Goal: Information Seeking & Learning: Understand process/instructions

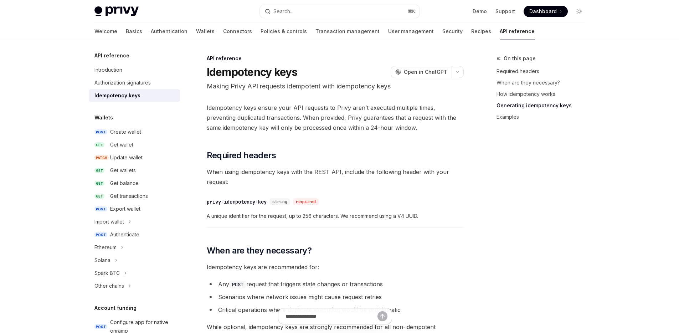
scroll to position [556, 0]
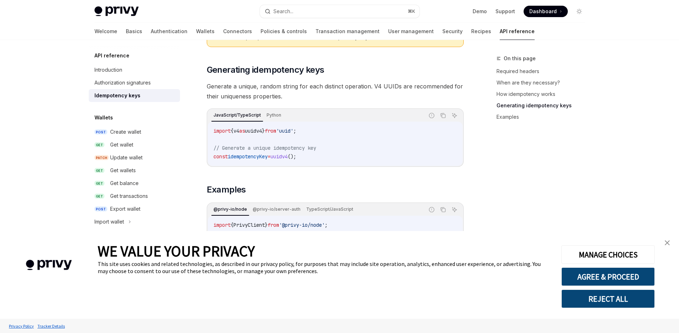
type textarea "*"
click at [293, 128] on span "'uuid'" at bounding box center [284, 131] width 17 height 6
copy span "uuid"
click at [316, 145] on span "// Generate a unique idempotency key" at bounding box center [264, 148] width 103 height 6
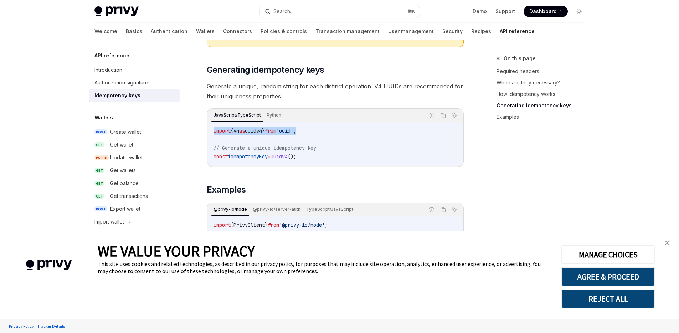
drag, startPoint x: 319, startPoint y: 121, endPoint x: 208, endPoint y: 124, distance: 111.6
click at [208, 124] on div "import { v4 as uuidv4 } from 'uuid' ; // Generate a unique idempotency key cons…" at bounding box center [335, 144] width 255 height 44
copy span "import { v4 as uuidv4 } from 'uuid' ;"
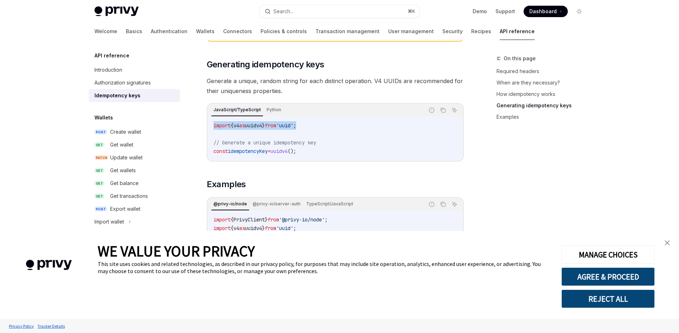
scroll to position [570, 0]
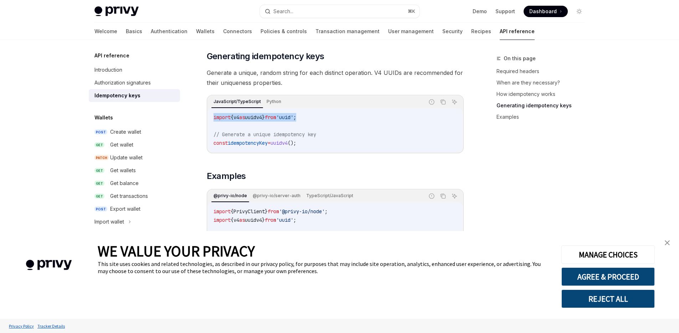
click at [667, 243] on img "close banner" at bounding box center [667, 242] width 5 height 5
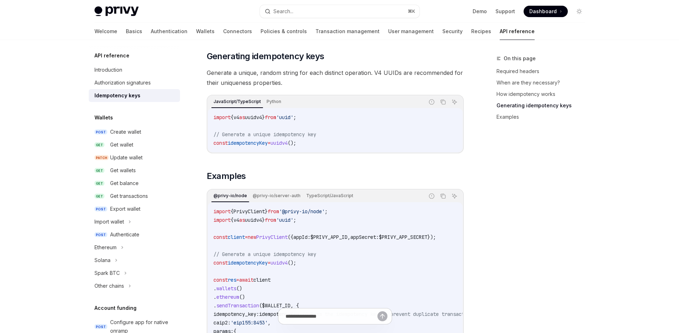
click at [259, 140] on span "idempotencyKey" at bounding box center [248, 143] width 40 height 6
copy span "idempotencyKey"
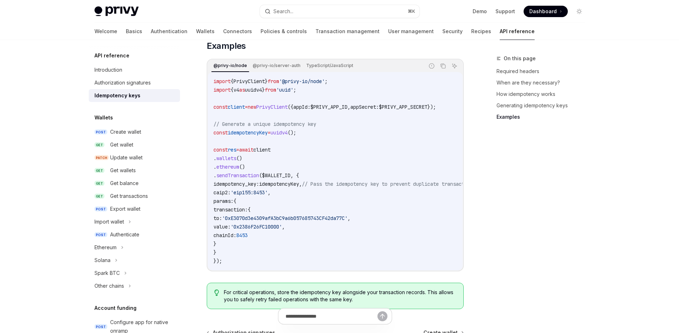
click at [249, 172] on span "sendTransaction" at bounding box center [237, 175] width 43 height 6
copy span "sendTransaction"
